Goal: Task Accomplishment & Management: Use online tool/utility

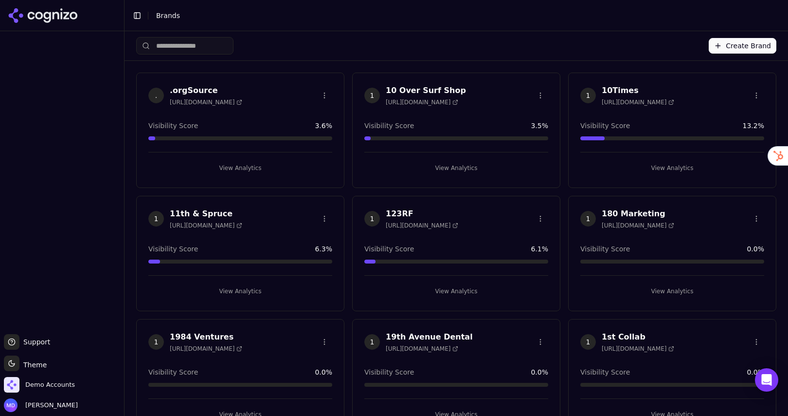
drag, startPoint x: 225, startPoint y: 60, endPoint x: 225, endPoint y: 51, distance: 9.7
click at [225, 60] on div "Create Brand" at bounding box center [457, 46] width 664 height 30
click at [224, 47] on input "search" at bounding box center [184, 46] width 97 height 18
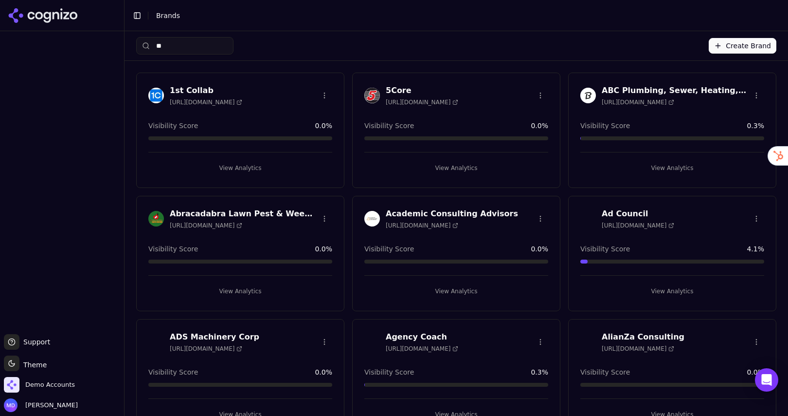
type input "*"
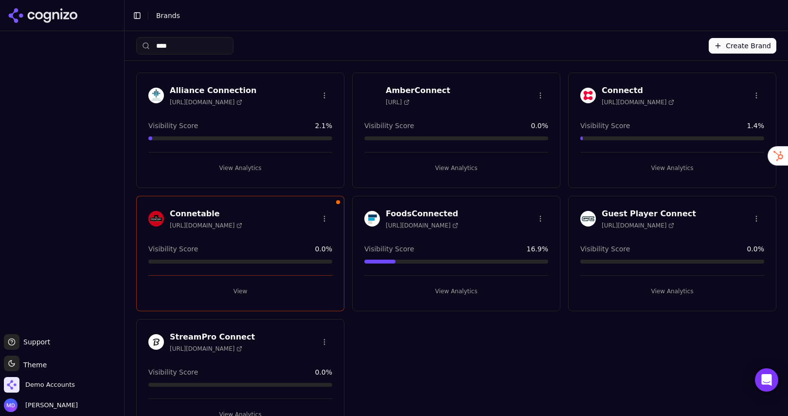
type input "****"
click at [228, 291] on button "View" at bounding box center [240, 291] width 184 height 16
